Goal: Task Accomplishment & Management: Complete application form

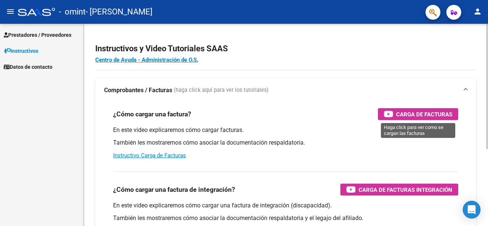
click at [405, 113] on span "Carga de Facturas" at bounding box center [424, 114] width 56 height 9
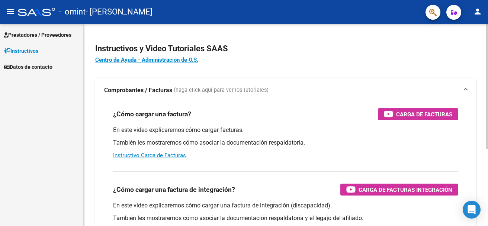
click at [441, 39] on app-root-component "Instructivos y Video Tutoriales SAAS Centro de Ayuda - Administración de O.S. C…" at bounding box center [285, 175] width 381 height 278
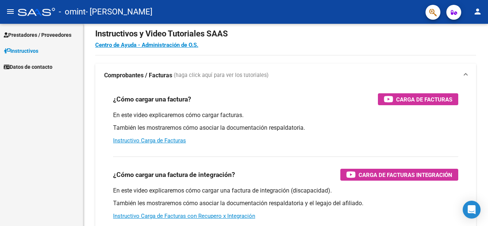
click at [52, 36] on span "Prestadores / Proveedores" at bounding box center [38, 35] width 68 height 8
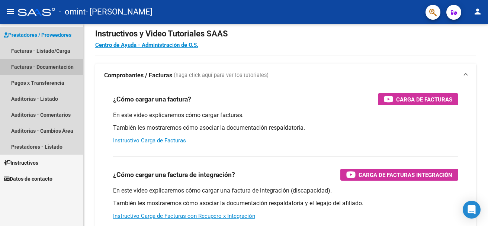
click at [51, 67] on link "Facturas - Documentación" at bounding box center [41, 67] width 83 height 16
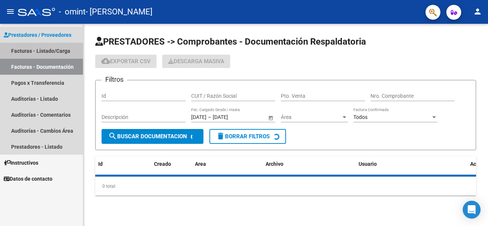
click at [65, 50] on link "Facturas - Listado/Carga" at bounding box center [41, 51] width 83 height 16
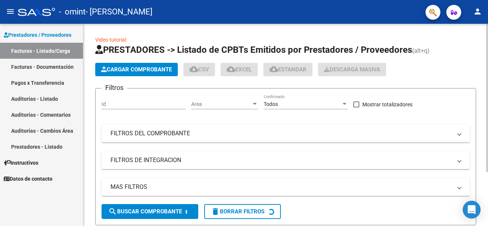
click at [123, 70] on span "Cargar Comprobante" at bounding box center [136, 69] width 71 height 7
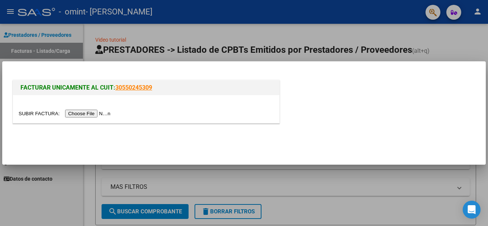
click at [93, 112] on input "file" at bounding box center [66, 114] width 94 height 8
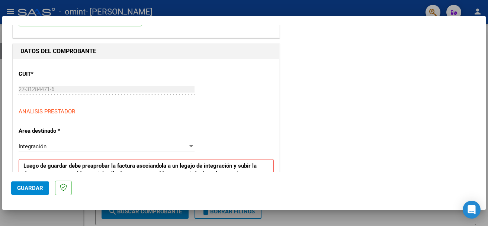
scroll to position [74, 0]
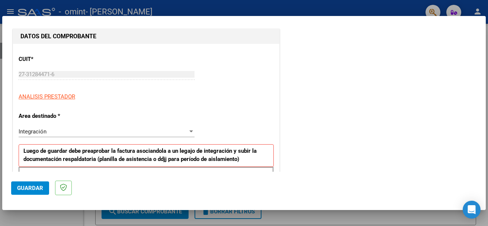
click at [184, 131] on div "Integración" at bounding box center [103, 131] width 169 height 7
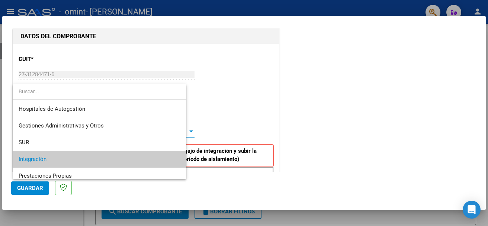
scroll to position [28, 0]
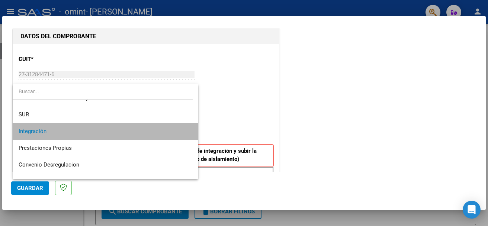
click at [161, 129] on span "Integración" at bounding box center [106, 131] width 174 height 17
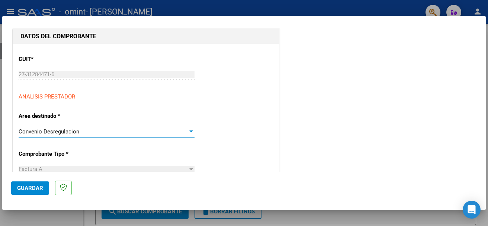
click at [190, 130] on div at bounding box center [191, 131] width 4 height 2
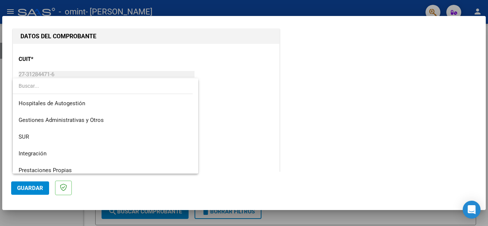
scroll to position [55, 0]
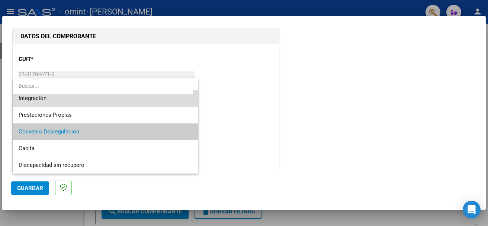
click at [155, 105] on span "Integración" at bounding box center [106, 98] width 174 height 17
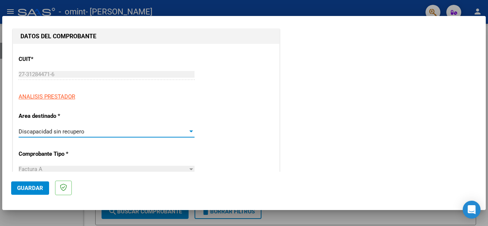
click at [189, 132] on div at bounding box center [191, 131] width 4 height 2
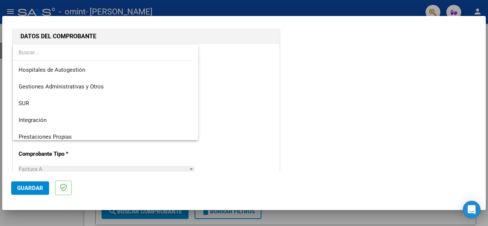
scroll to position [55, 0]
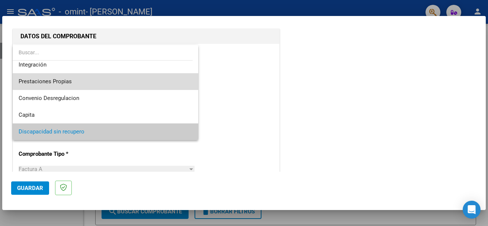
click at [125, 79] on span "Prestaciones Propias" at bounding box center [106, 81] width 174 height 17
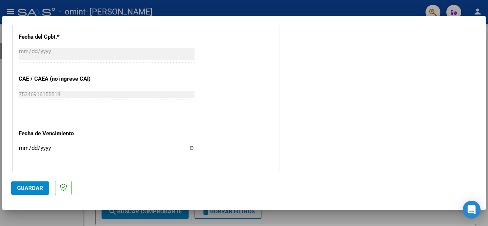
scroll to position [357, 0]
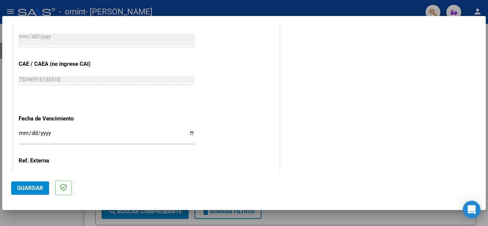
click at [188, 133] on input "Ingresar la fecha" at bounding box center [107, 136] width 176 height 12
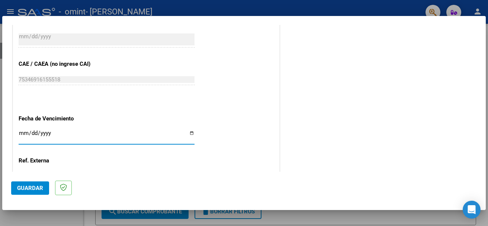
click at [188, 133] on input "Ingresar la fecha" at bounding box center [107, 136] width 176 height 12
click at [23, 132] on input "Ingresar la fecha" at bounding box center [107, 136] width 176 height 12
click at [25, 133] on input "Ingresar la fecha" at bounding box center [107, 136] width 176 height 12
type input "[DATE]"
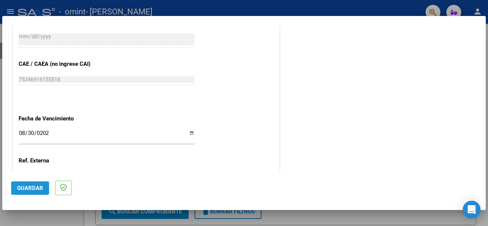
click at [31, 185] on span "Guardar" at bounding box center [30, 188] width 26 height 7
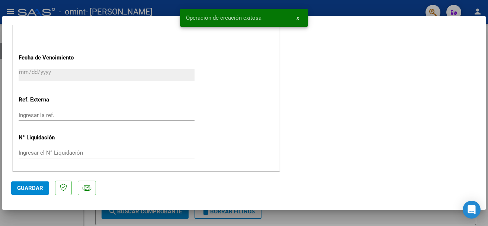
scroll to position [447, 0]
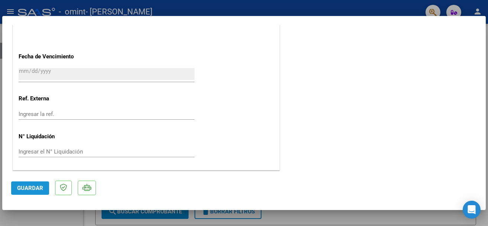
click at [22, 185] on span "Guardar" at bounding box center [30, 188] width 26 height 7
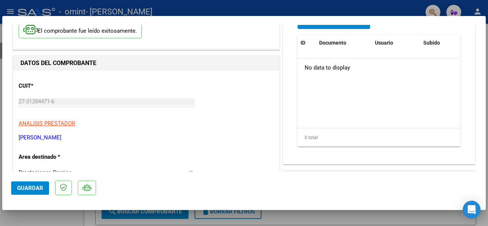
scroll to position [0, 0]
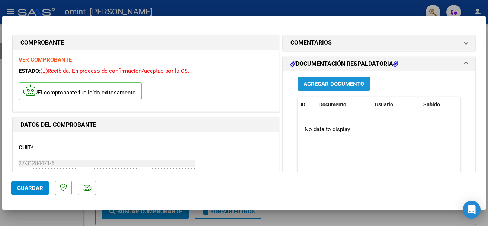
click at [324, 81] on span "Agregar Documento" at bounding box center [333, 84] width 61 height 7
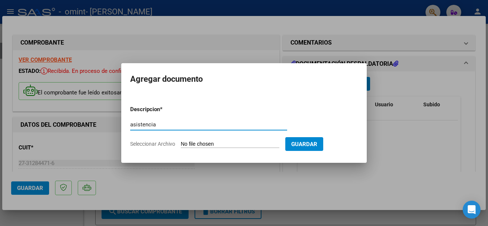
type input "asistencia"
click at [257, 139] on form "Descripcion * asistencia Escriba aquí una descripcion Seleccionar Archivo Guard…" at bounding box center [243, 127] width 227 height 54
click at [194, 141] on input "Seleccionar Archivo" at bounding box center [230, 144] width 99 height 7
type input "C:\fakepath\asistencia julio.pdf"
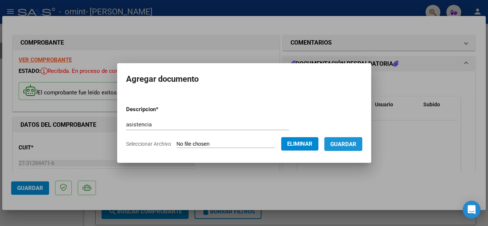
click at [351, 142] on span "Guardar" at bounding box center [343, 144] width 26 height 7
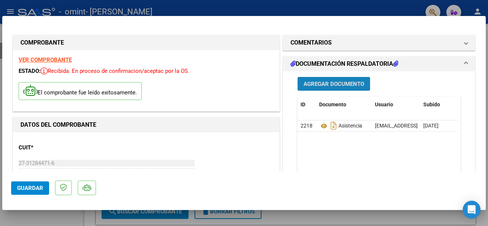
click at [332, 83] on span "Agregar Documento" at bounding box center [333, 84] width 61 height 7
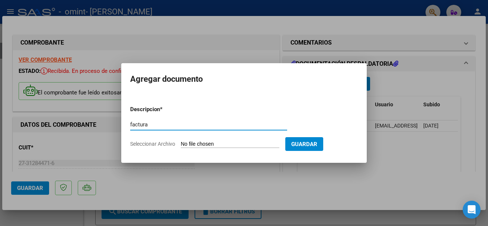
type input "factura"
click at [239, 142] on input "Seleccionar Archivo" at bounding box center [230, 144] width 99 height 7
type input "C:\fakepath\julio.pdf"
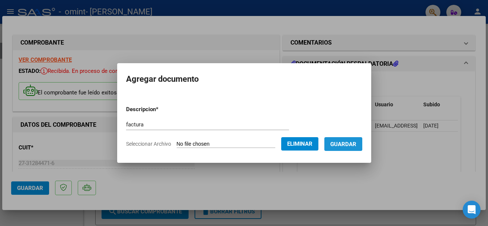
click at [349, 144] on span "Guardar" at bounding box center [343, 144] width 26 height 7
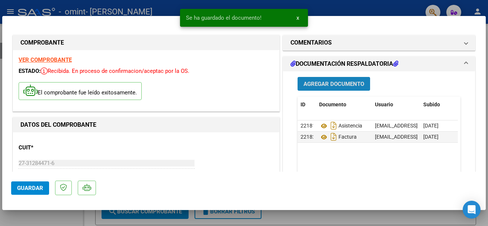
click at [326, 81] on span "Agregar Documento" at bounding box center [333, 84] width 61 height 7
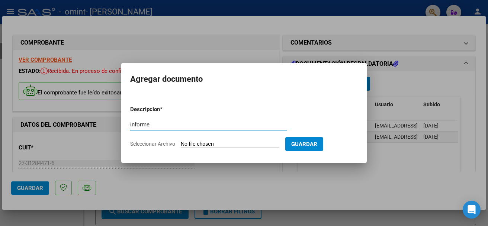
type input "informe"
click at [217, 138] on form "Descripcion * informe Escriba aquí una descripcion Seleccionar Archivo Guardar" at bounding box center [243, 127] width 227 height 54
click at [220, 141] on input "Seleccionar Archivo" at bounding box center [230, 144] width 99 height 7
type input "C:\fakepath\[PERSON_NAME] INFORME DE EVOLUCION.pdf"
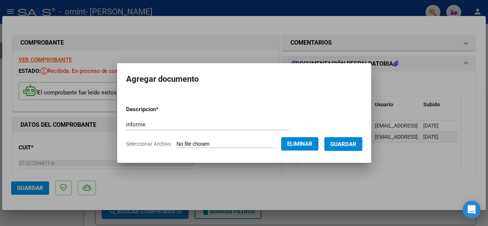
click at [350, 144] on span "Guardar" at bounding box center [343, 144] width 26 height 7
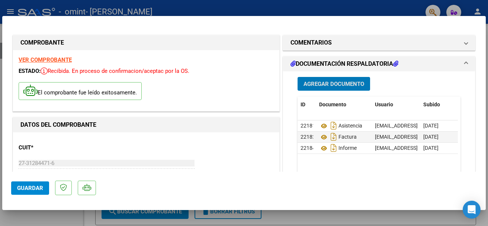
click at [30, 188] on span "Guardar" at bounding box center [30, 188] width 26 height 7
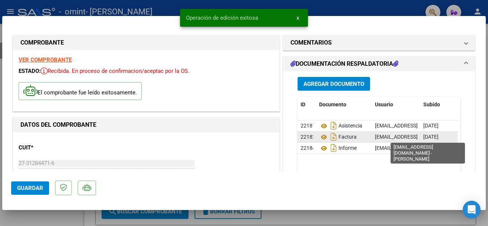
click at [377, 137] on span "[EMAIL_ADDRESS][DOMAIN_NAME] - [PERSON_NAME]" at bounding box center [438, 137] width 126 height 6
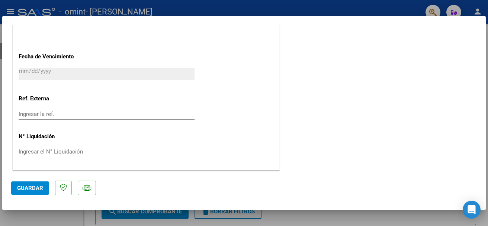
scroll to position [447, 0]
click at [26, 188] on span "Guardar" at bounding box center [30, 188] width 26 height 7
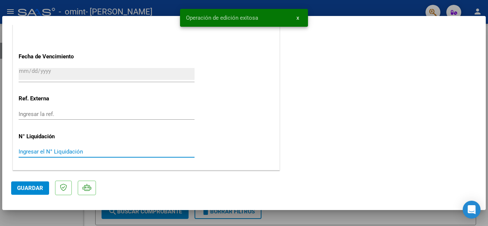
click at [39, 151] on input "Ingresar el N° Liquidación" at bounding box center [107, 151] width 176 height 7
click at [399, 4] on div at bounding box center [244, 113] width 488 height 226
click at [399, 4] on div "- omint - [PERSON_NAME]" at bounding box center [218, 12] width 401 height 16
type input "$ 0,00"
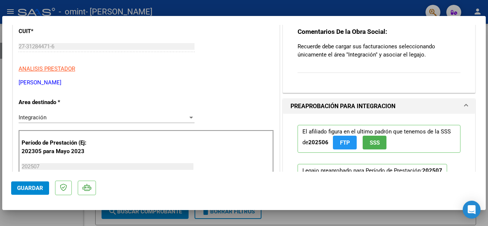
scroll to position [104, 0]
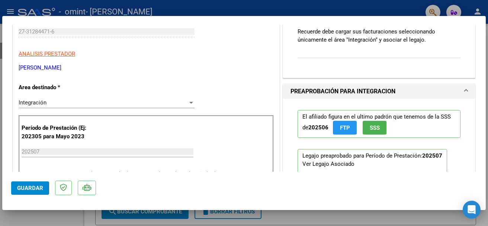
click at [188, 103] on div at bounding box center [191, 103] width 7 height 6
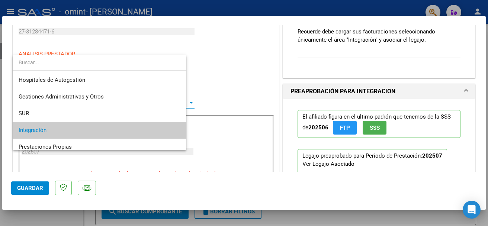
scroll to position [28, 0]
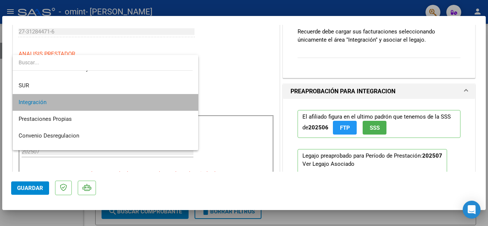
click at [147, 105] on span "Integración" at bounding box center [106, 102] width 174 height 17
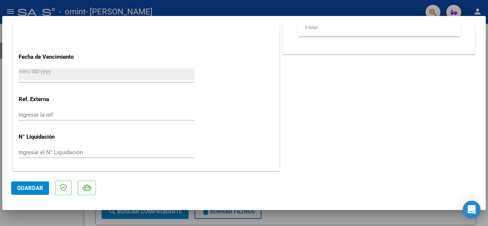
scroll to position [491, 0]
click at [31, 186] on span "Guardar" at bounding box center [30, 188] width 26 height 7
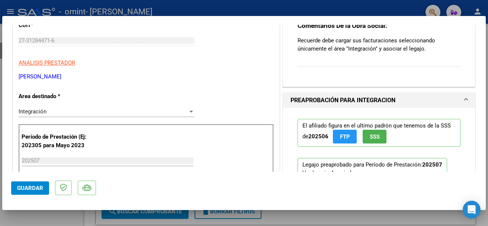
scroll to position [0, 0]
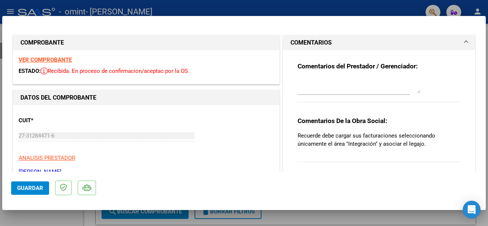
click at [55, 59] on strong "VER COMPROBANTE" at bounding box center [45, 60] width 53 height 7
click at [369, 85] on textarea at bounding box center [358, 85] width 123 height 15
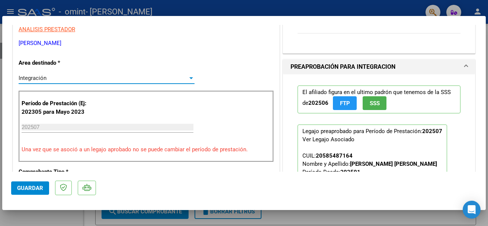
click at [190, 79] on div at bounding box center [191, 78] width 7 height 6
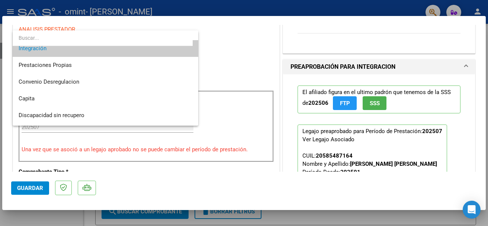
scroll to position [42, 0]
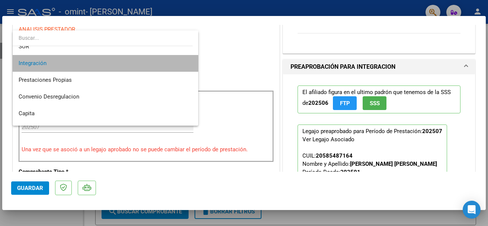
click at [142, 59] on span "Integración" at bounding box center [106, 63] width 174 height 17
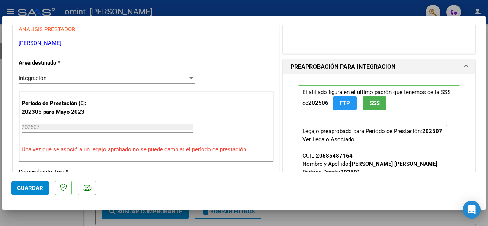
scroll to position [0, 0]
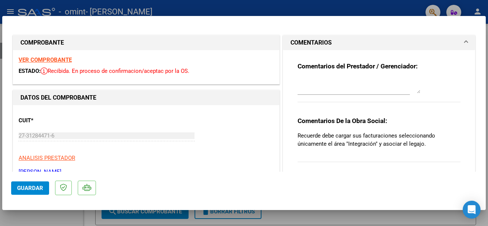
click at [464, 42] on span at bounding box center [465, 42] width 3 height 9
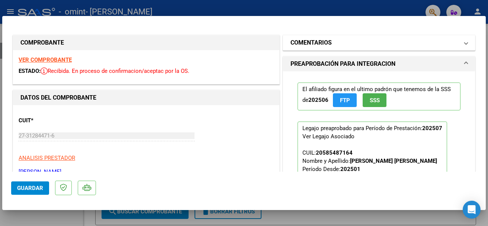
click at [464, 42] on span at bounding box center [465, 42] width 3 height 9
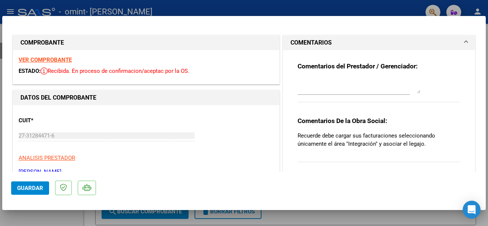
click at [464, 42] on span at bounding box center [465, 42] width 3 height 9
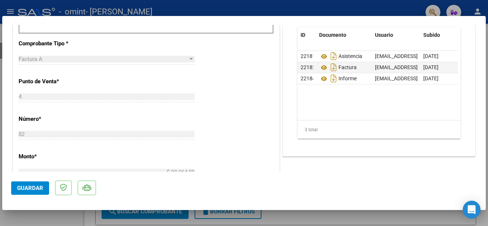
scroll to position [129, 0]
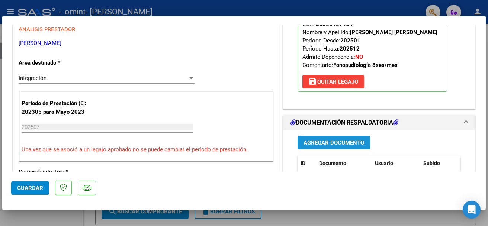
click at [344, 141] on span "Agregar Documento" at bounding box center [333, 142] width 61 height 7
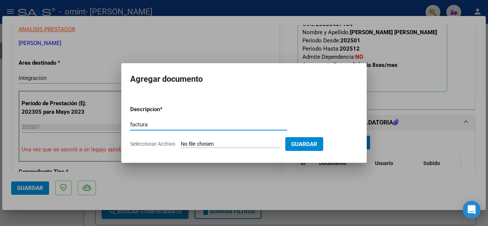
type input "factura"
click at [223, 140] on form "Descripcion * factura Escriba aquí una descripcion Seleccionar Archivo Guardar" at bounding box center [243, 127] width 227 height 54
click at [186, 143] on input "Seleccionar Archivo" at bounding box center [230, 144] width 99 height 7
type input "C:\fakepath\julio.pdf"
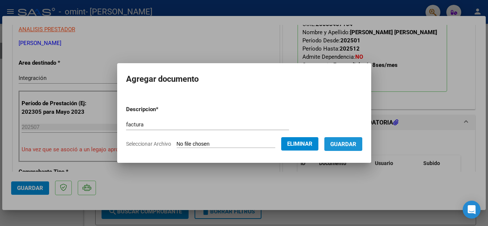
click at [338, 141] on span "Guardar" at bounding box center [343, 144] width 26 height 7
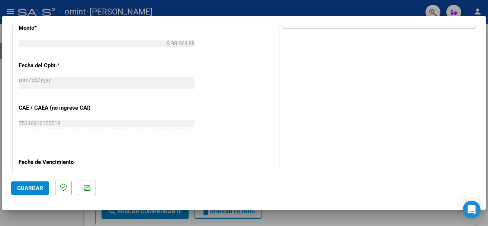
scroll to position [491, 0]
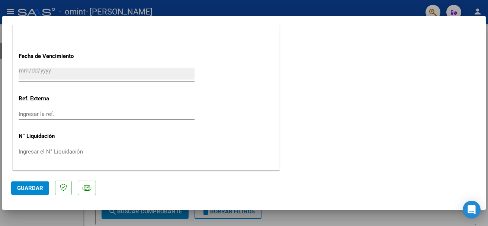
click at [36, 185] on span "Guardar" at bounding box center [30, 188] width 26 height 7
